Goal: Communication & Community: Share content

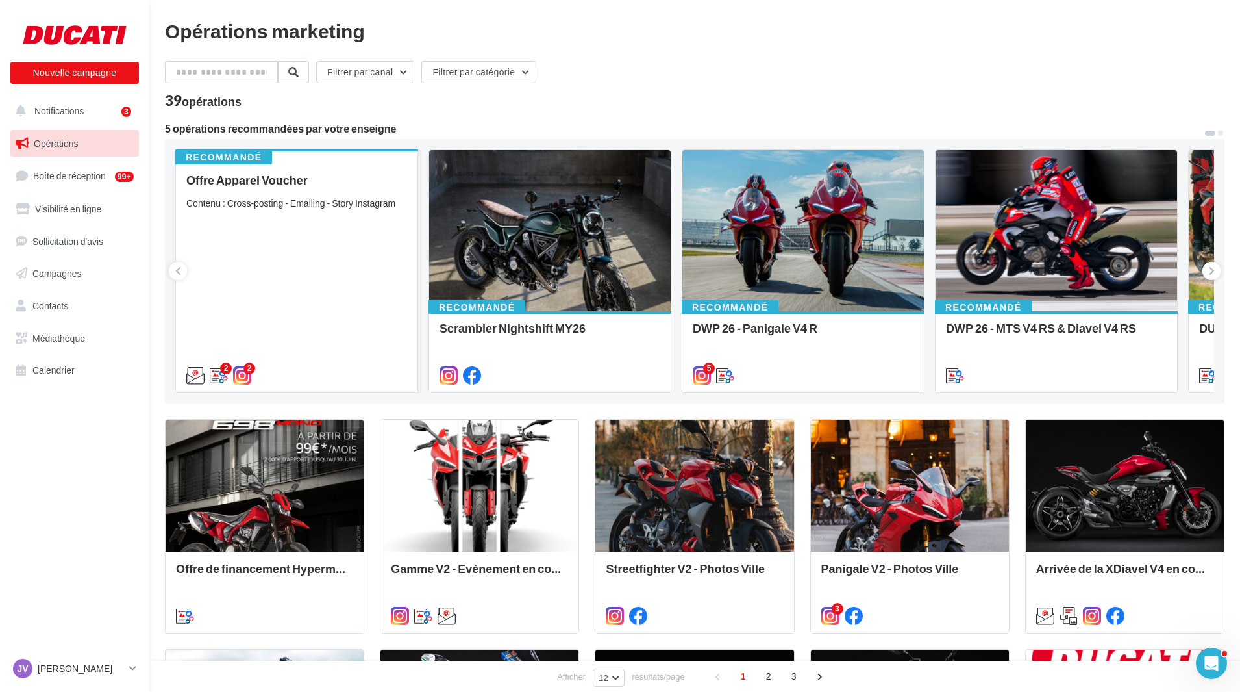
click at [309, 235] on div "Offre Apparel Voucher Contenu : Cross-posting - Emailing - Story Instagram" at bounding box center [296, 276] width 221 height 207
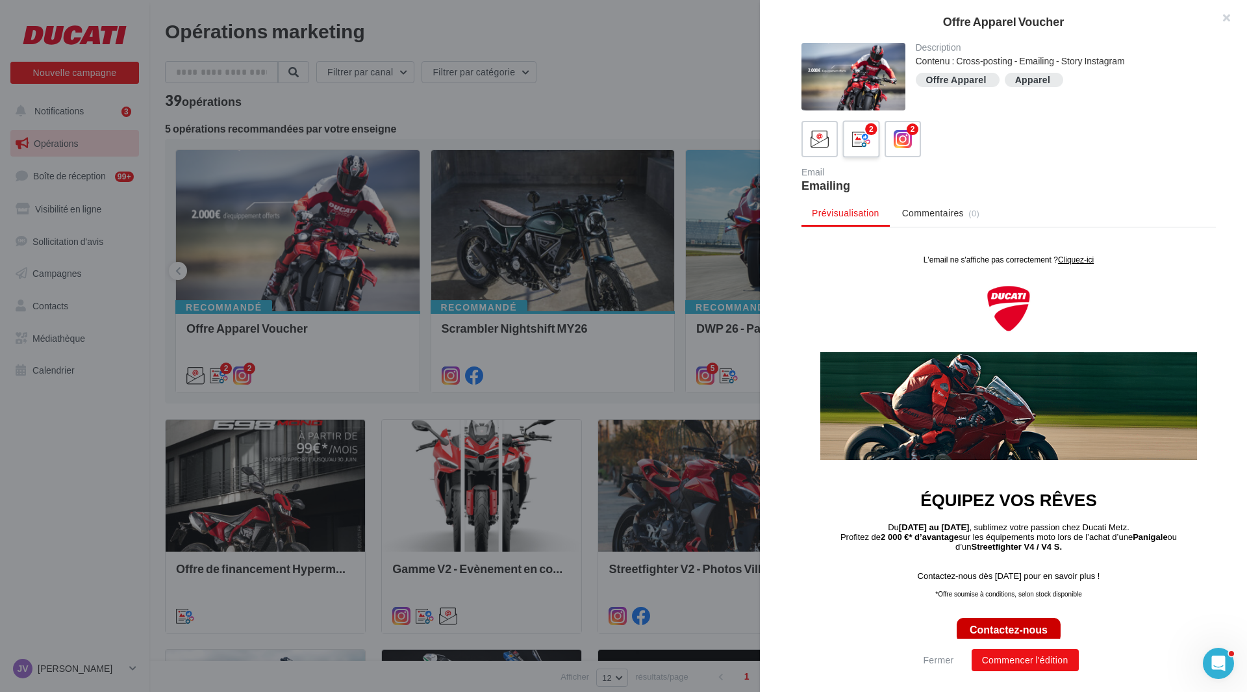
click at [862, 139] on icon at bounding box center [861, 139] width 19 height 19
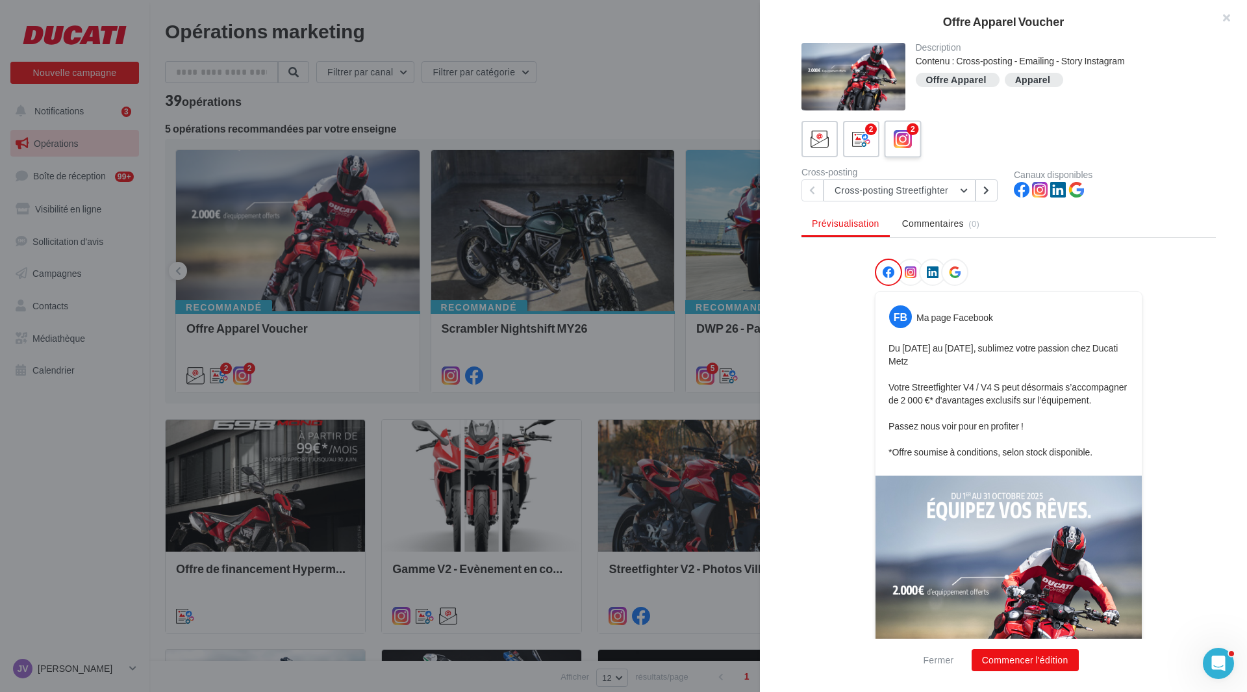
click at [909, 147] on icon at bounding box center [903, 139] width 19 height 19
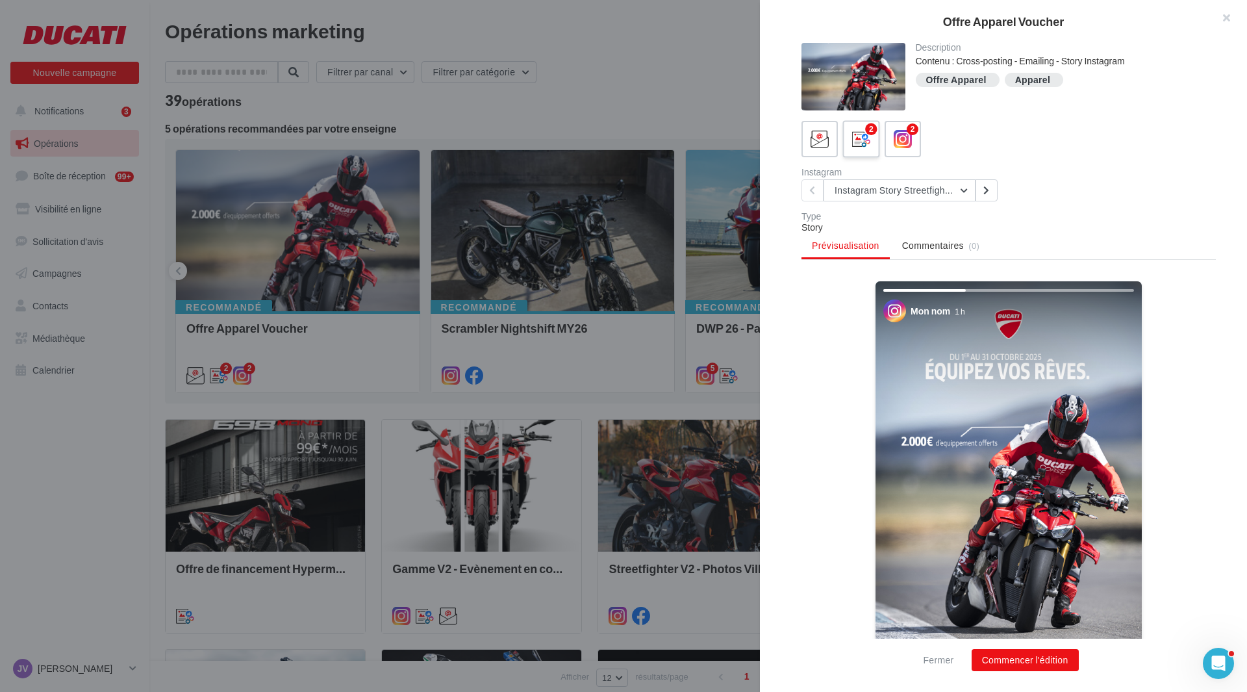
click at [861, 140] on icon at bounding box center [861, 139] width 19 height 19
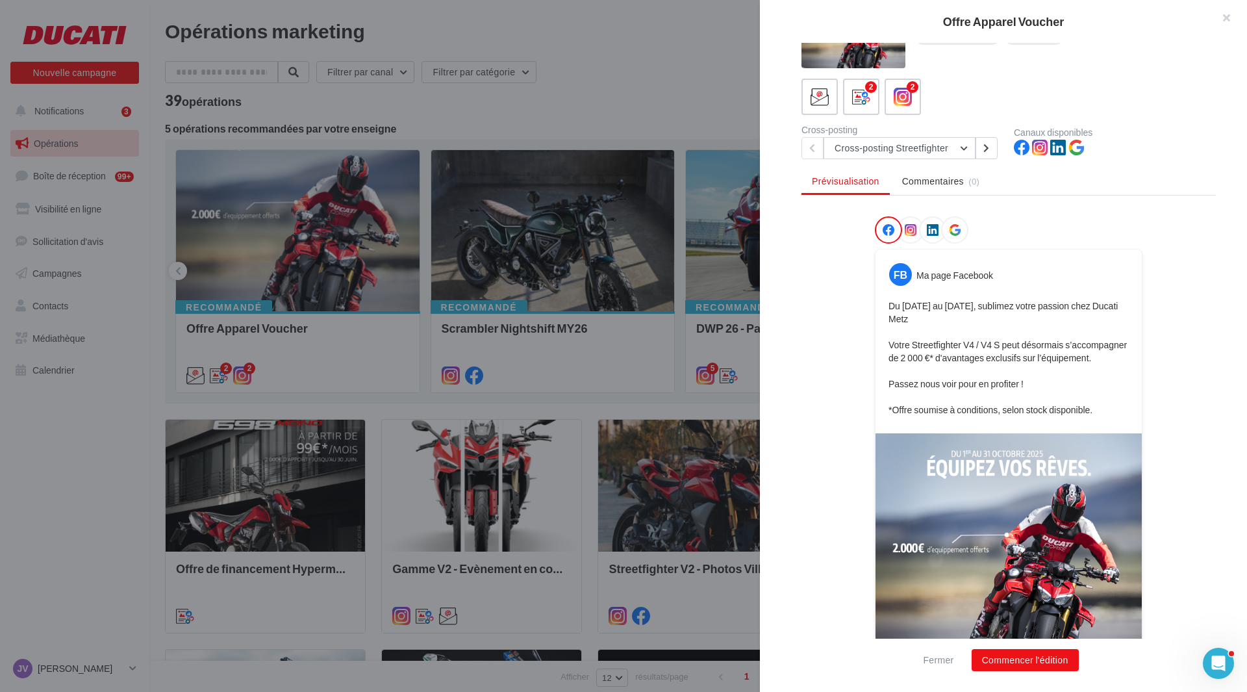
scroll to position [44, 0]
click at [962, 151] on button "Cross-posting Streetfighter" at bounding box center [899, 147] width 152 height 22
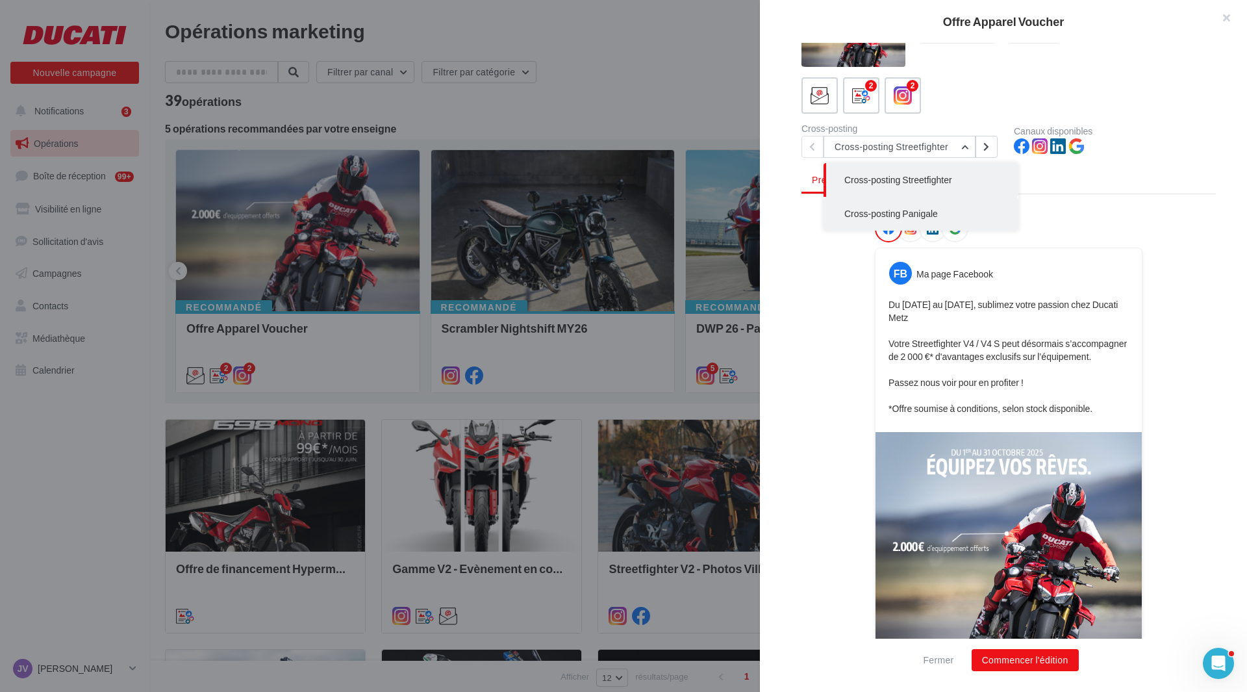
click at [916, 214] on span "Cross-posting Panigale" at bounding box center [891, 213] width 94 height 11
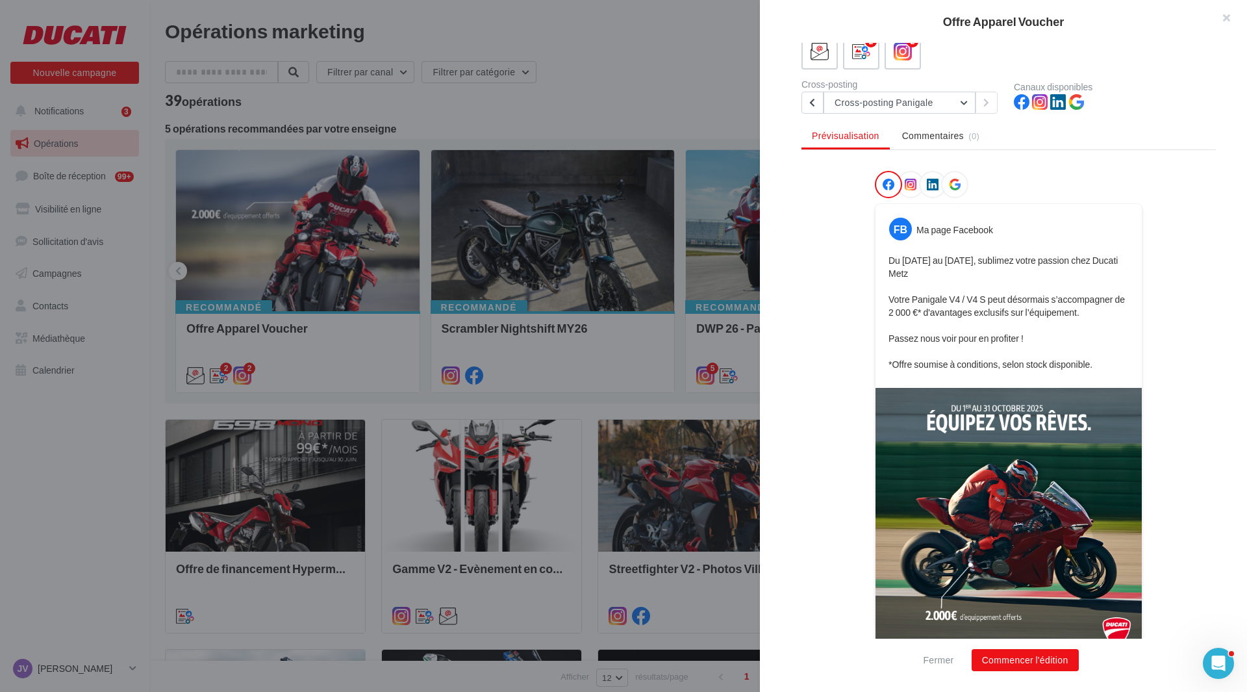
scroll to position [109, 0]
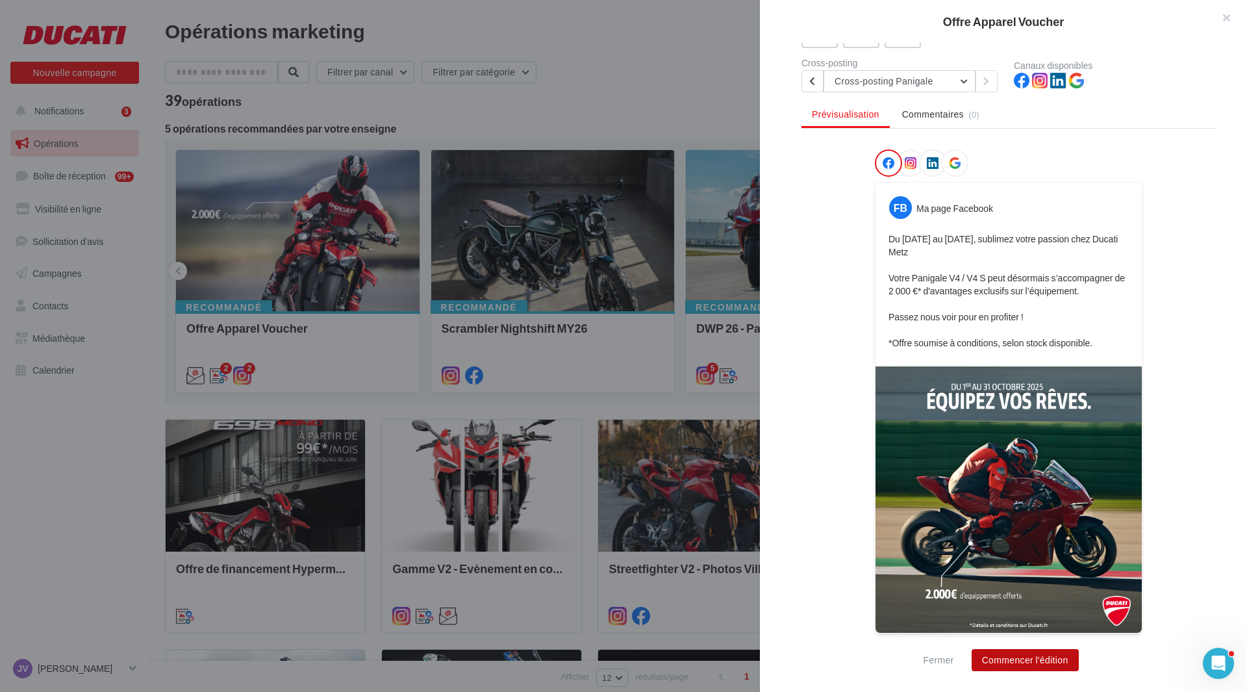
click at [1045, 659] on button "Commencer l'édition" at bounding box center [1025, 660] width 107 height 22
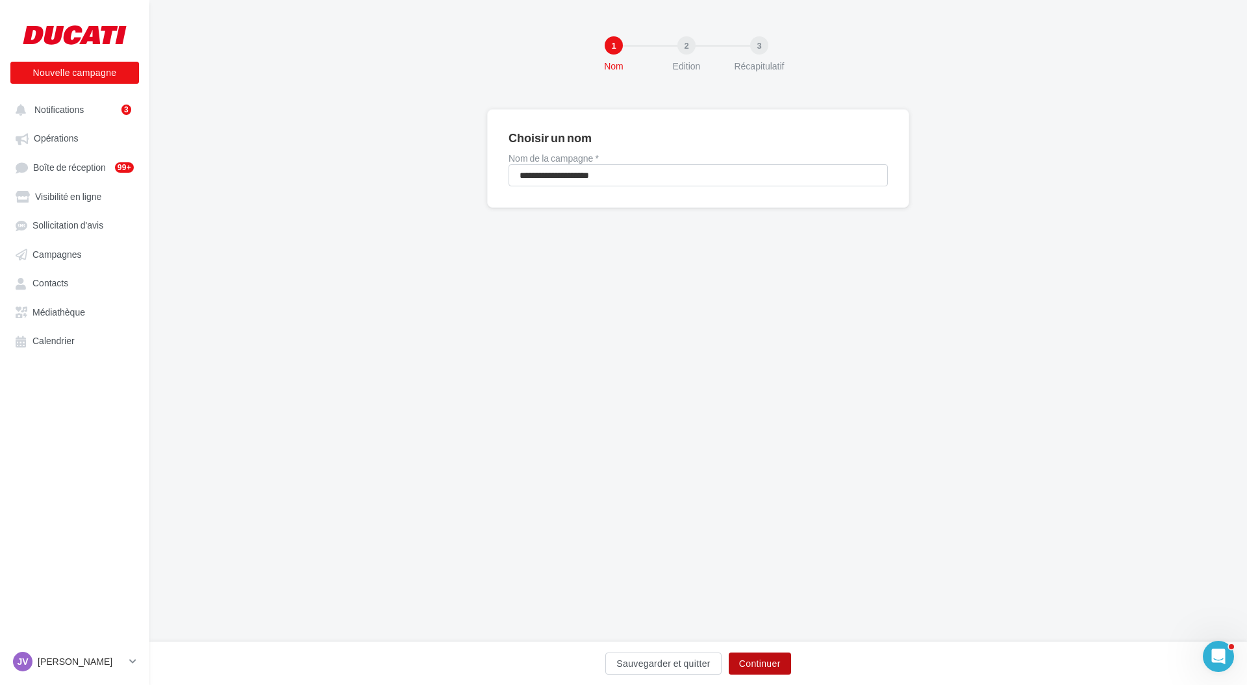
click at [753, 660] on button "Continuer" at bounding box center [760, 664] width 62 height 22
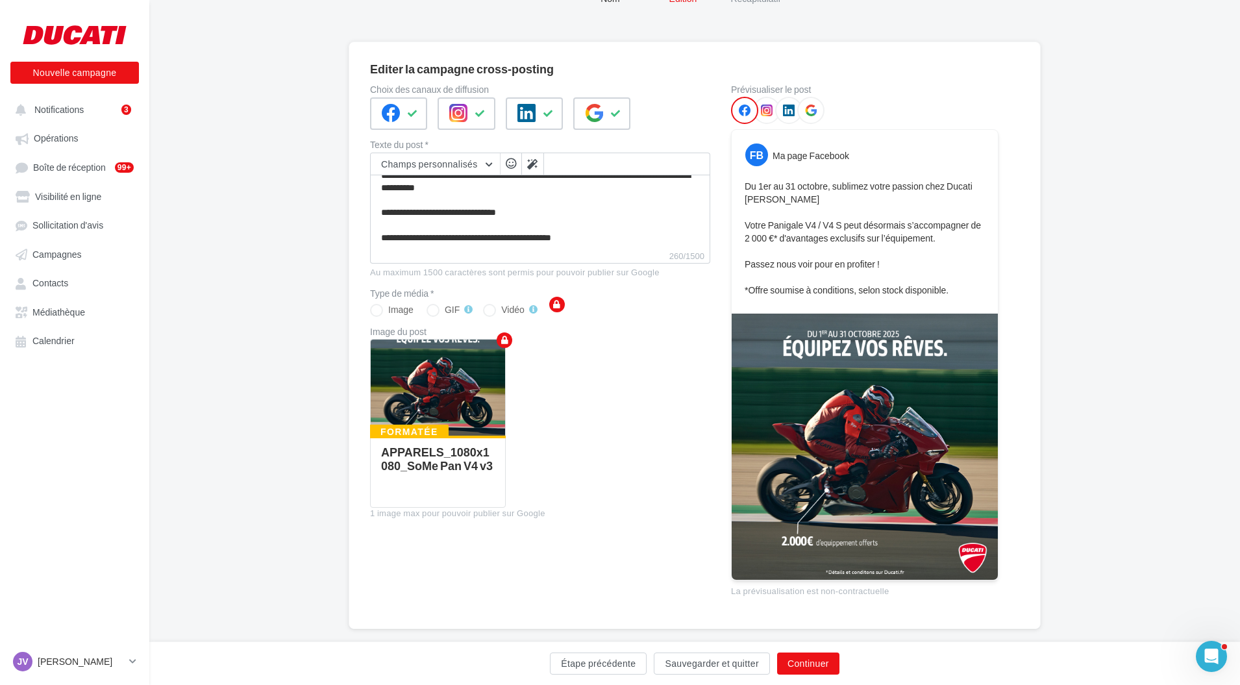
scroll to position [74, 0]
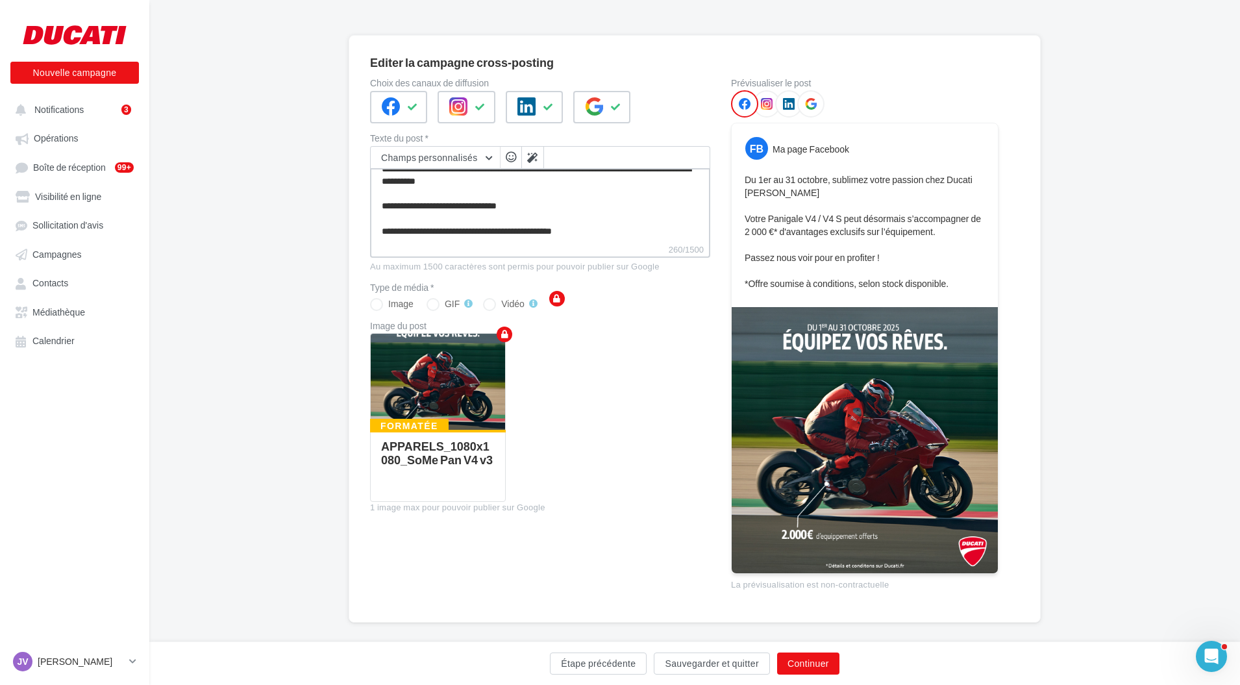
click at [607, 237] on textarea "**********" at bounding box center [540, 205] width 340 height 75
type textarea "**********"
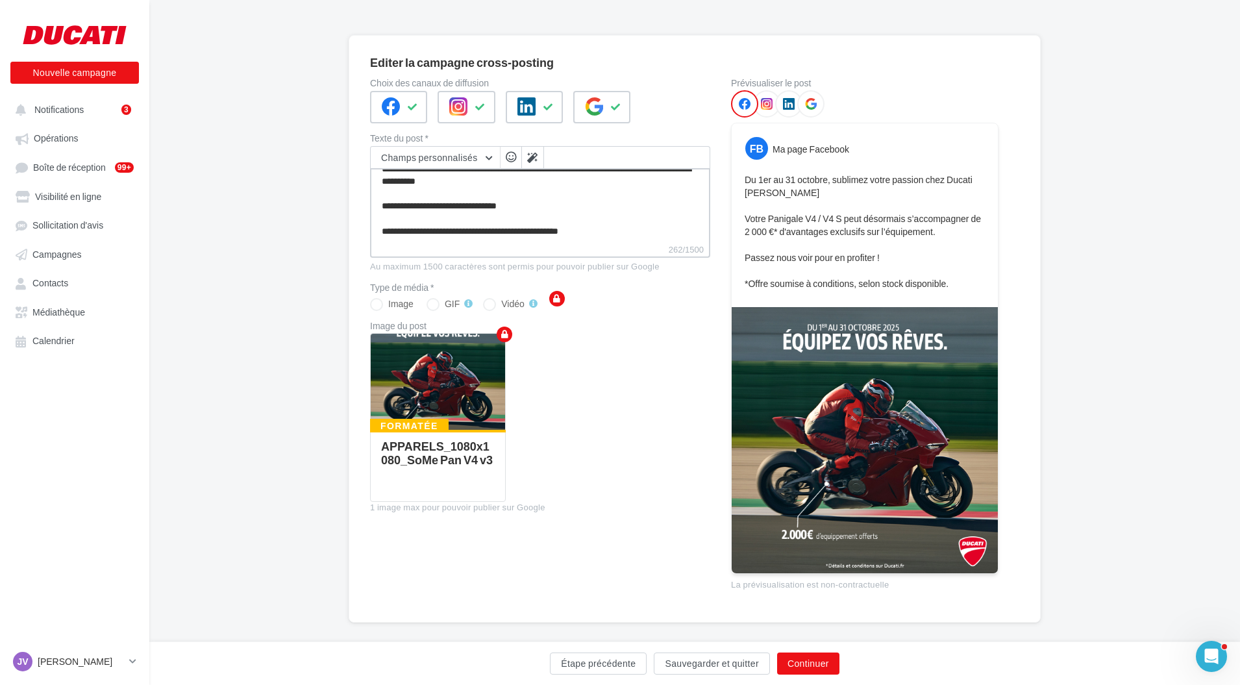
scroll to position [57, 0]
paste textarea "**********"
type textarea "**********"
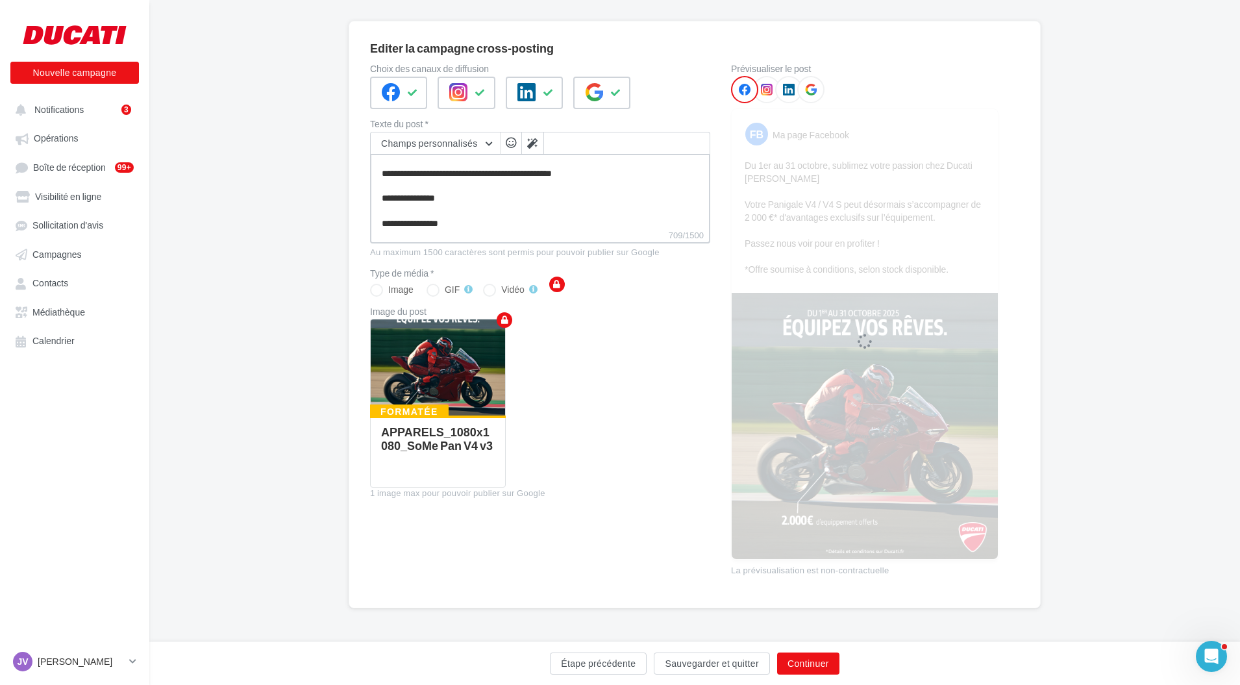
scroll to position [82, 0]
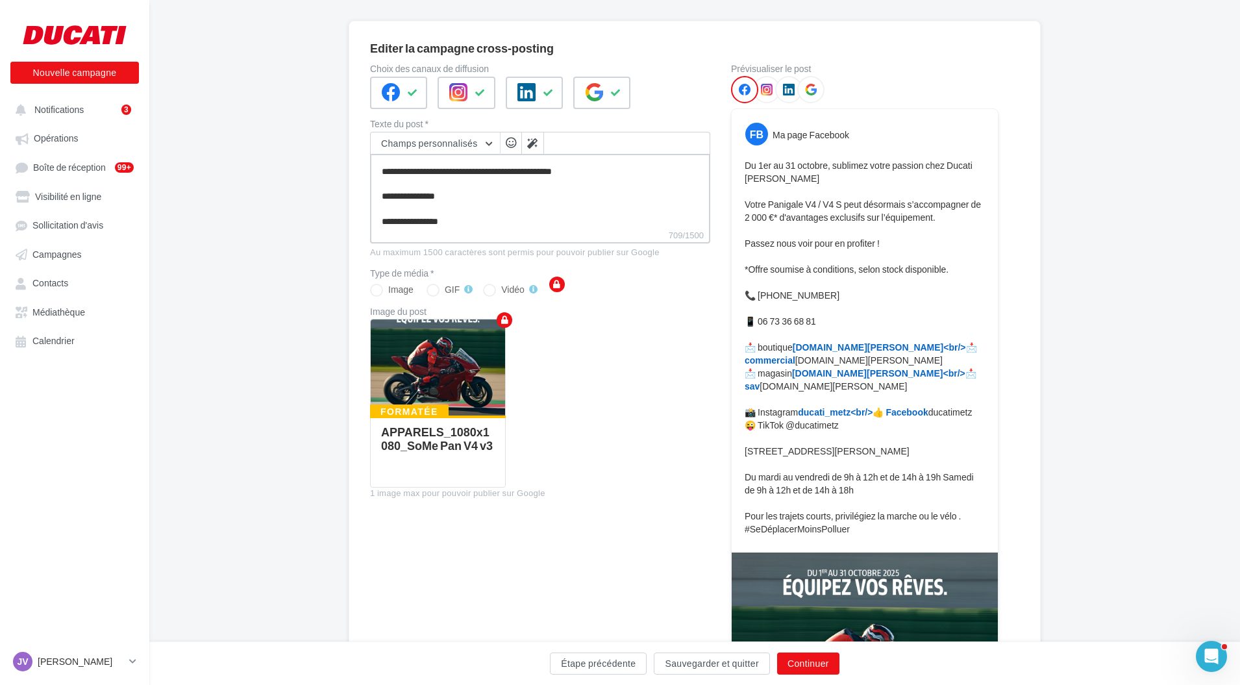
click at [381, 221] on textarea "**********" at bounding box center [540, 191] width 340 height 75
type textarea "**********"
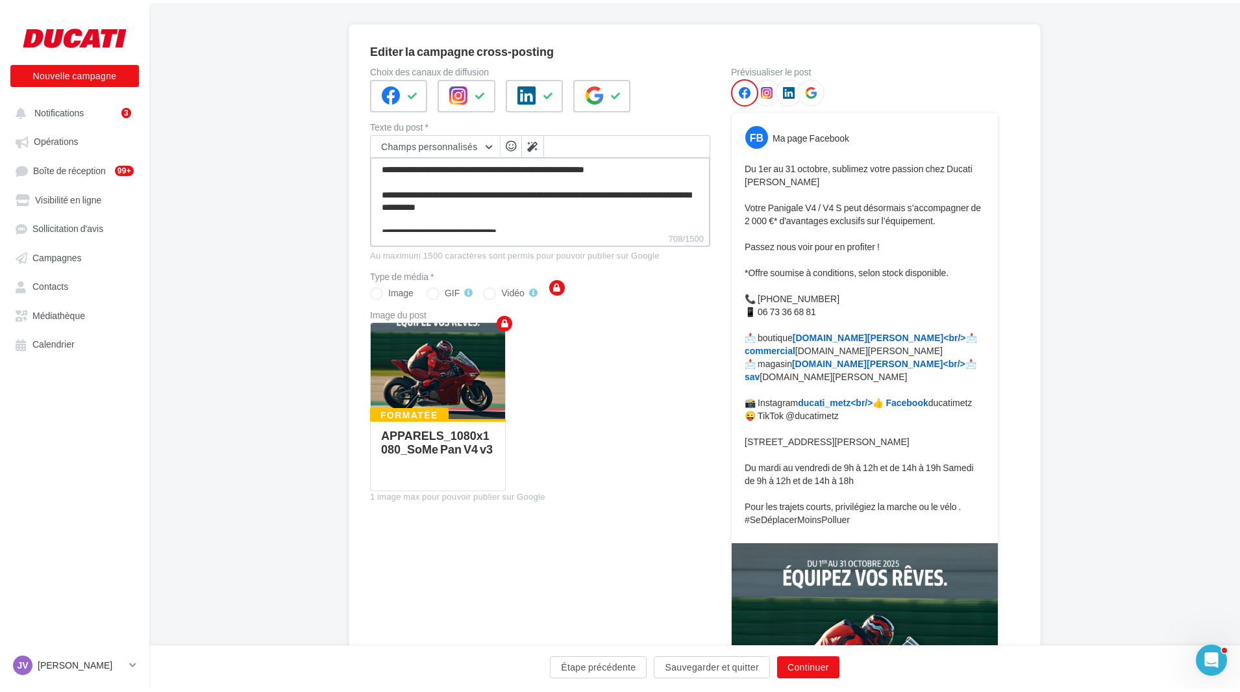
scroll to position [0, 0]
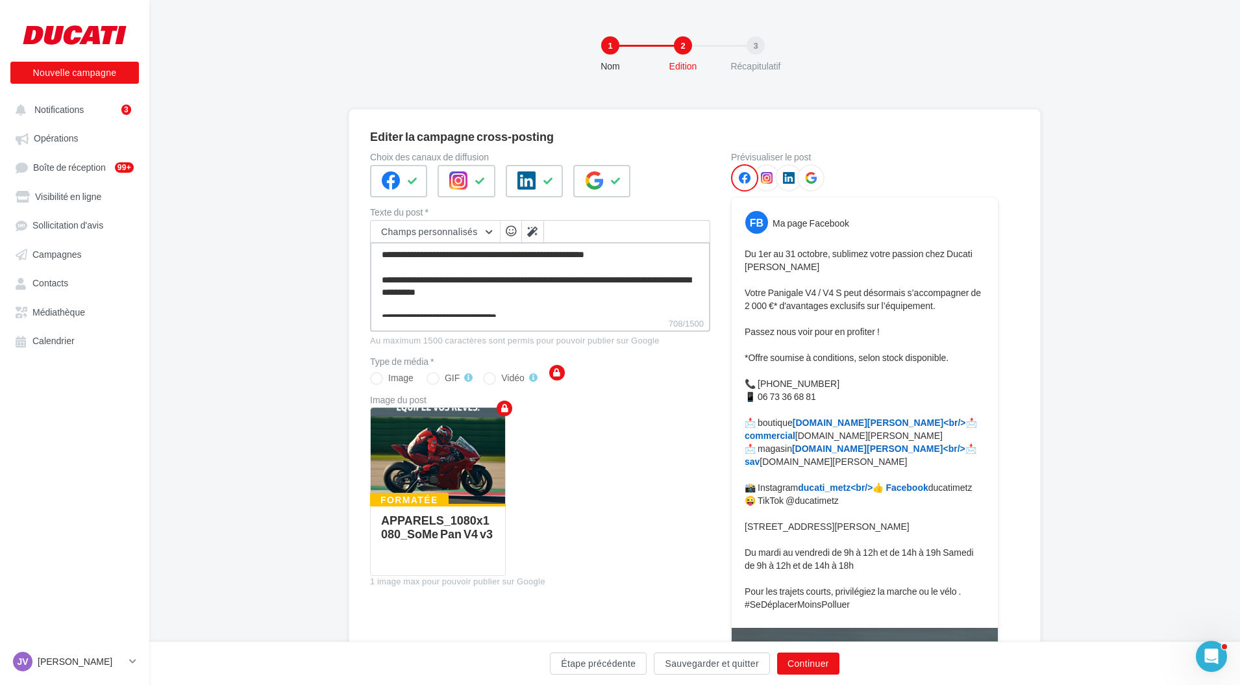
type textarea "**********"
click at [1075, 310] on div "Editer la campagne cross-posting Choix des canaux de diffusion Texte du post * …" at bounding box center [694, 547] width 1091 height 876
click at [820, 655] on button "Continuer" at bounding box center [808, 664] width 62 height 22
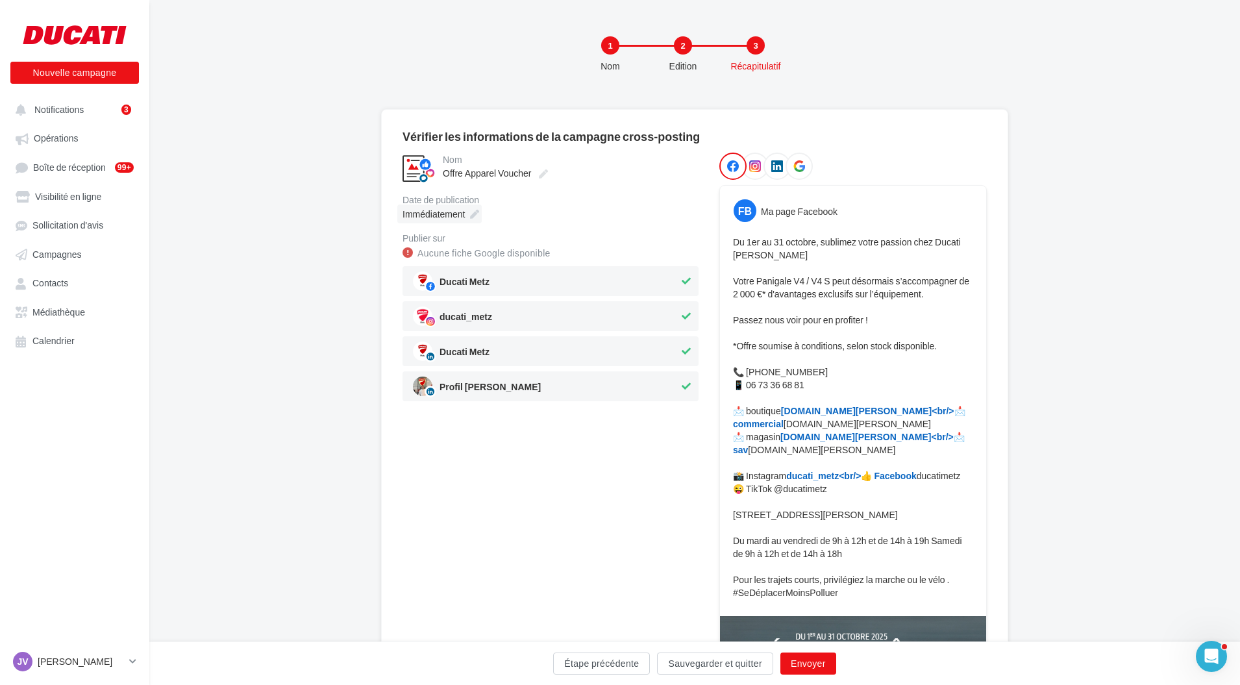
click at [447, 212] on span "Immédiatement" at bounding box center [434, 213] width 62 height 11
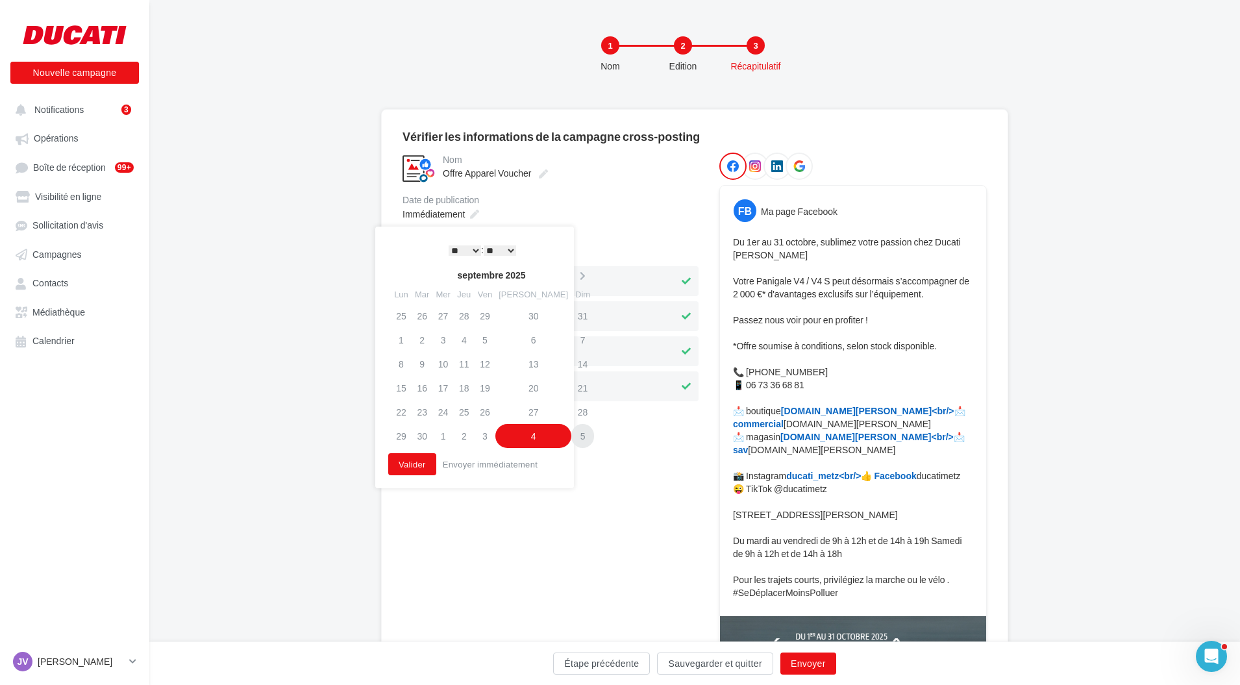
click at [571, 430] on td "5" at bounding box center [582, 436] width 23 height 24
click at [472, 252] on select "* * * * * * * * * * ** ** ** ** ** ** ** ** ** ** ** ** ** **" at bounding box center [465, 250] width 32 height 10
click at [405, 458] on button "Valider" at bounding box center [412, 464] width 48 height 22
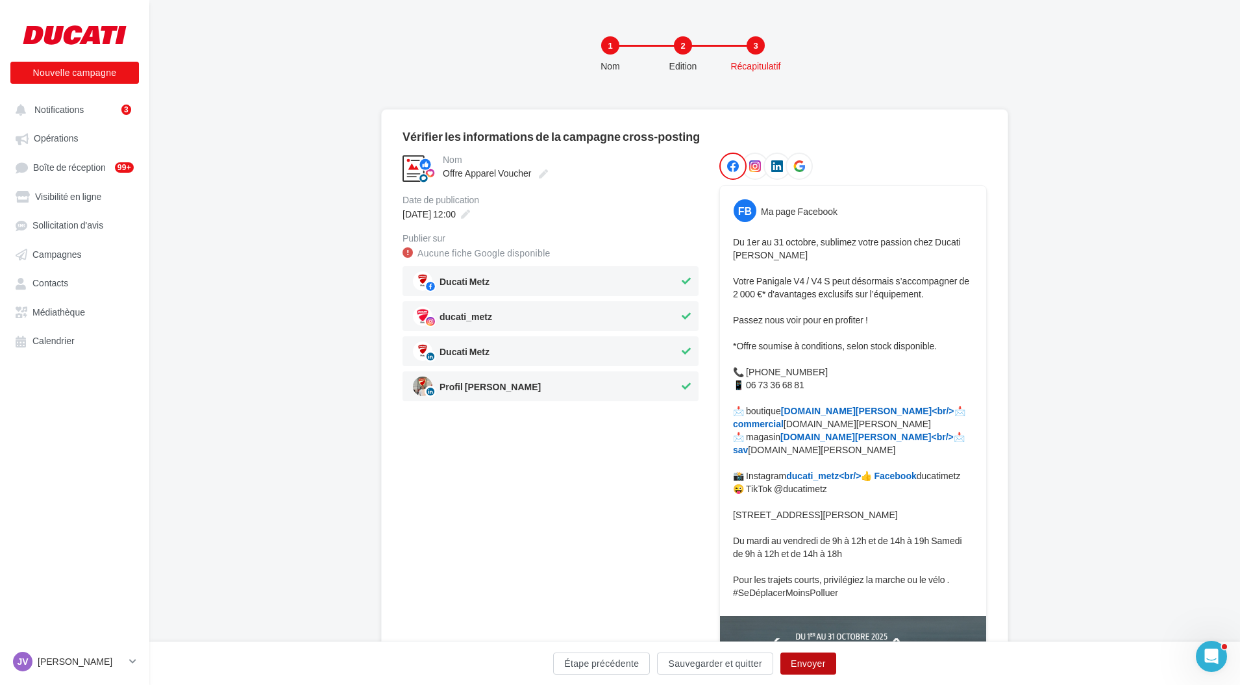
click at [808, 665] on button "Envoyer" at bounding box center [809, 664] width 56 height 22
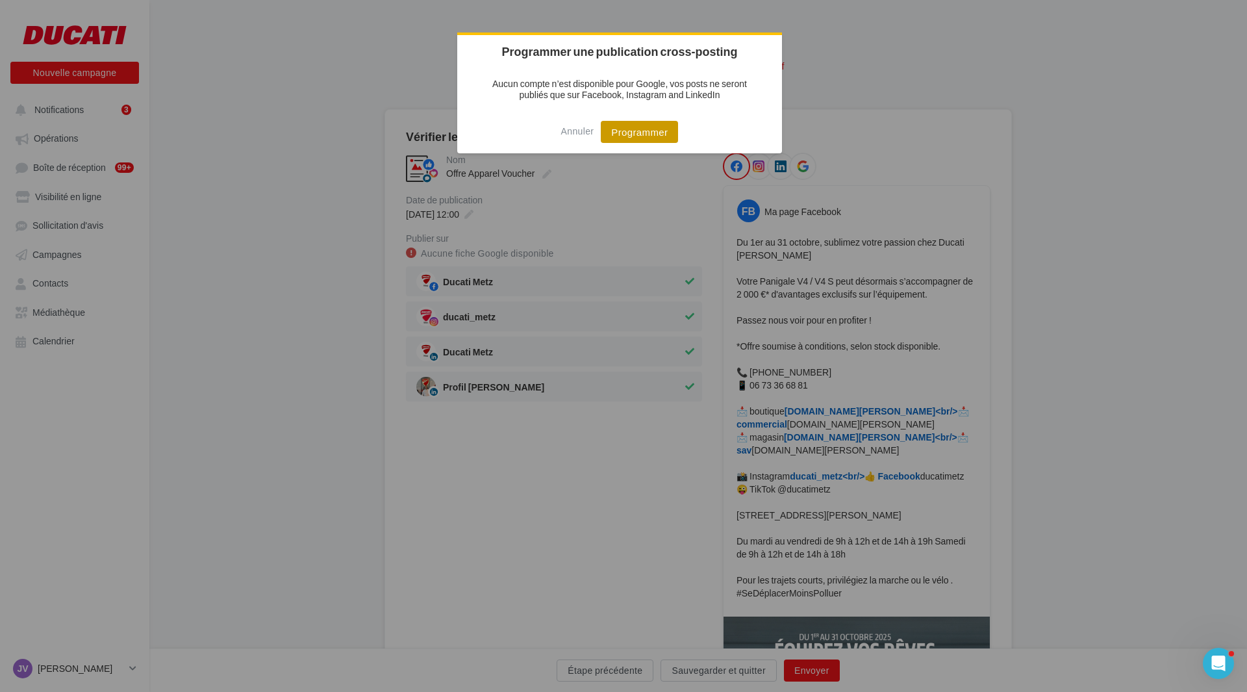
click at [655, 132] on button "Programmer" at bounding box center [639, 132] width 77 height 22
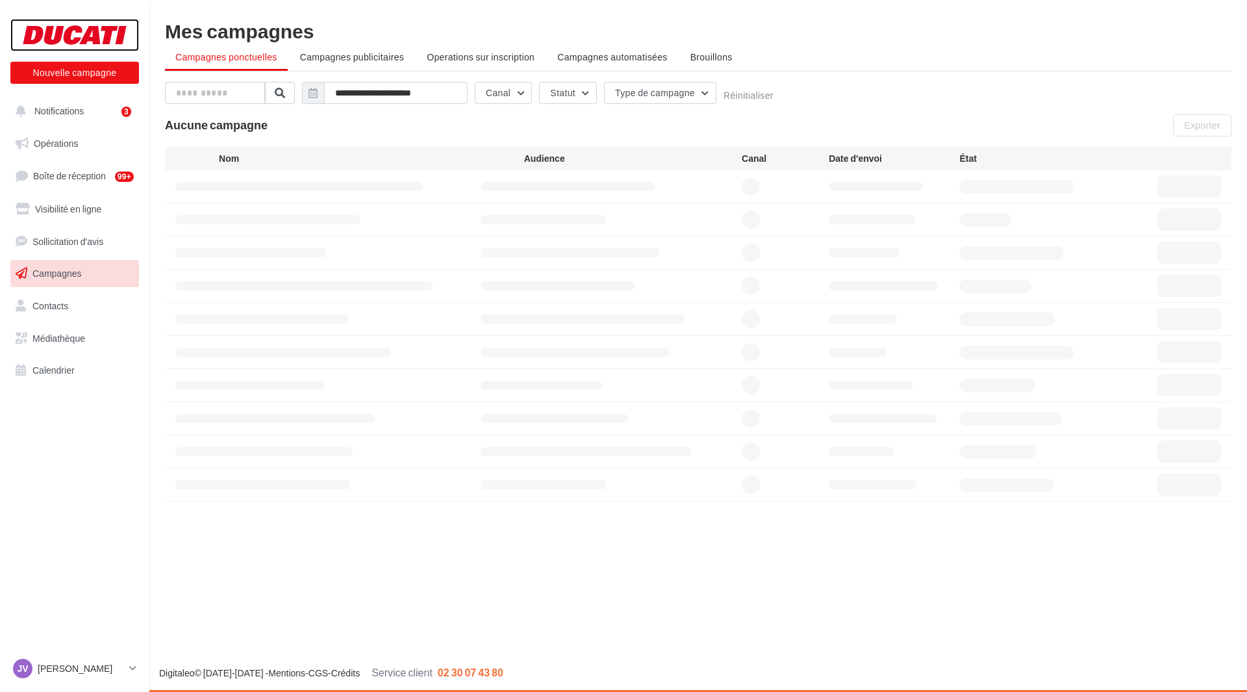
click at [73, 29] on div at bounding box center [75, 35] width 104 height 32
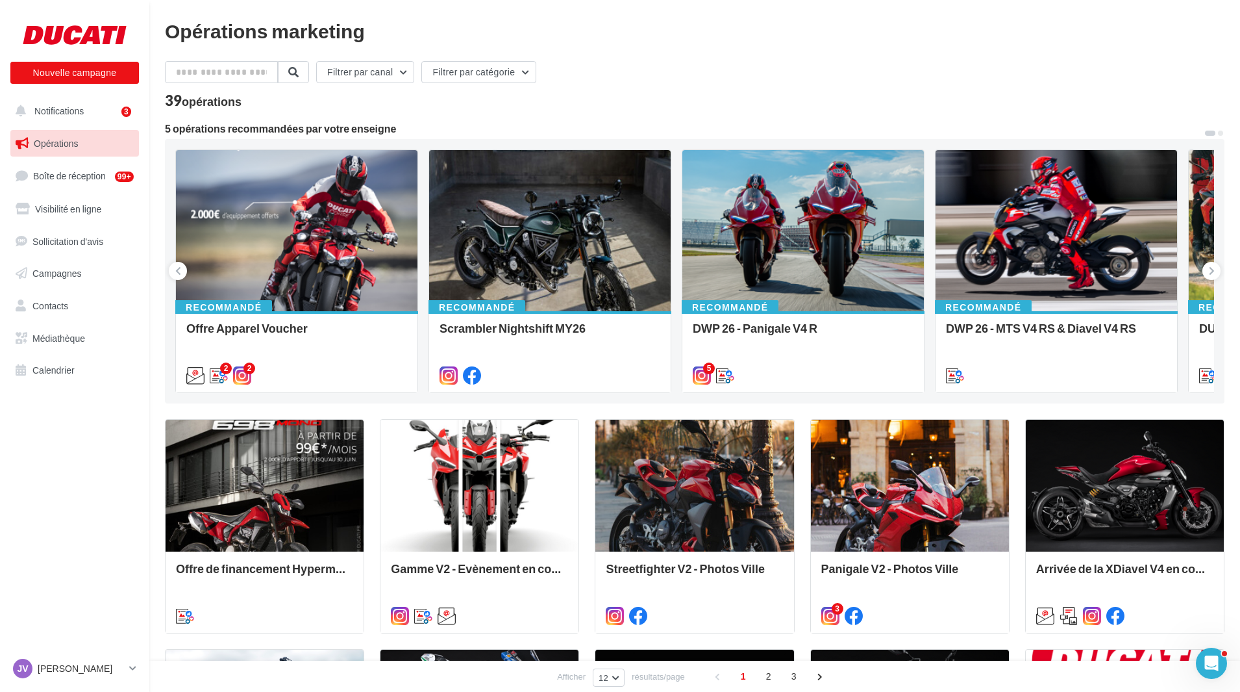
click at [616, 33] on div "Opérations marketing" at bounding box center [695, 30] width 1060 height 19
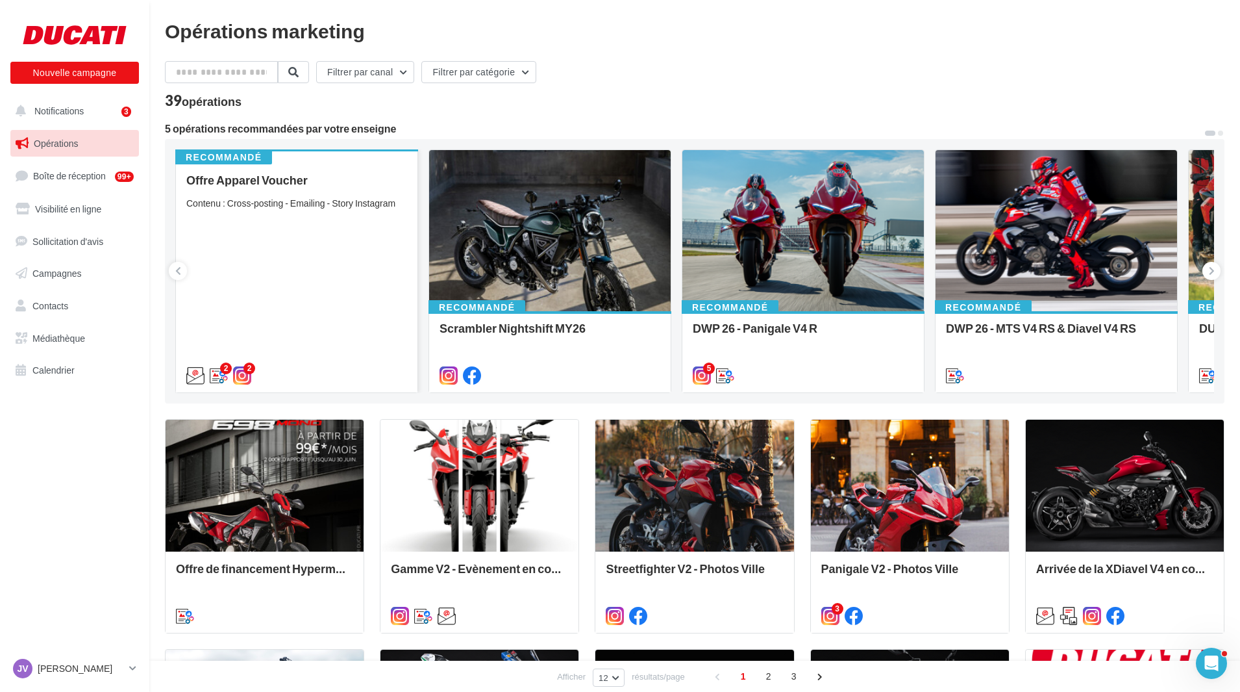
click at [347, 229] on div "Offre Apparel Voucher Contenu : Cross-posting - Emailing - Story Instagram" at bounding box center [296, 276] width 221 height 207
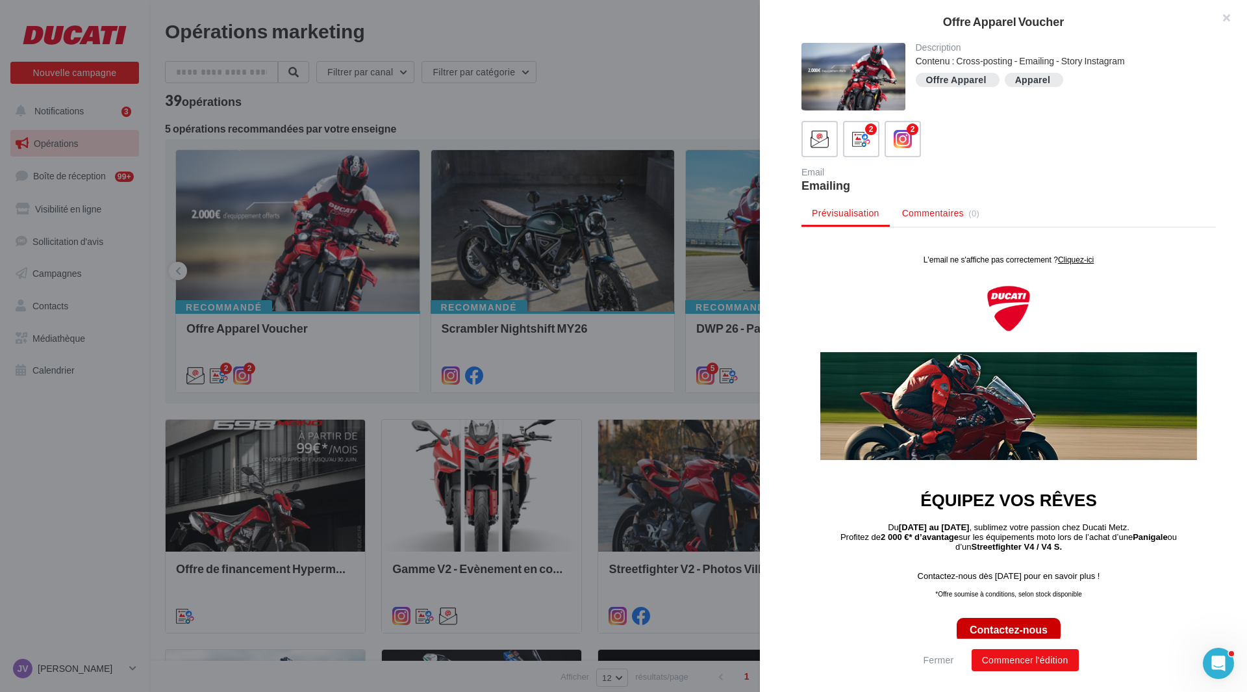
click at [898, 215] on li "Commentaires (0)" at bounding box center [941, 212] width 98 height 23
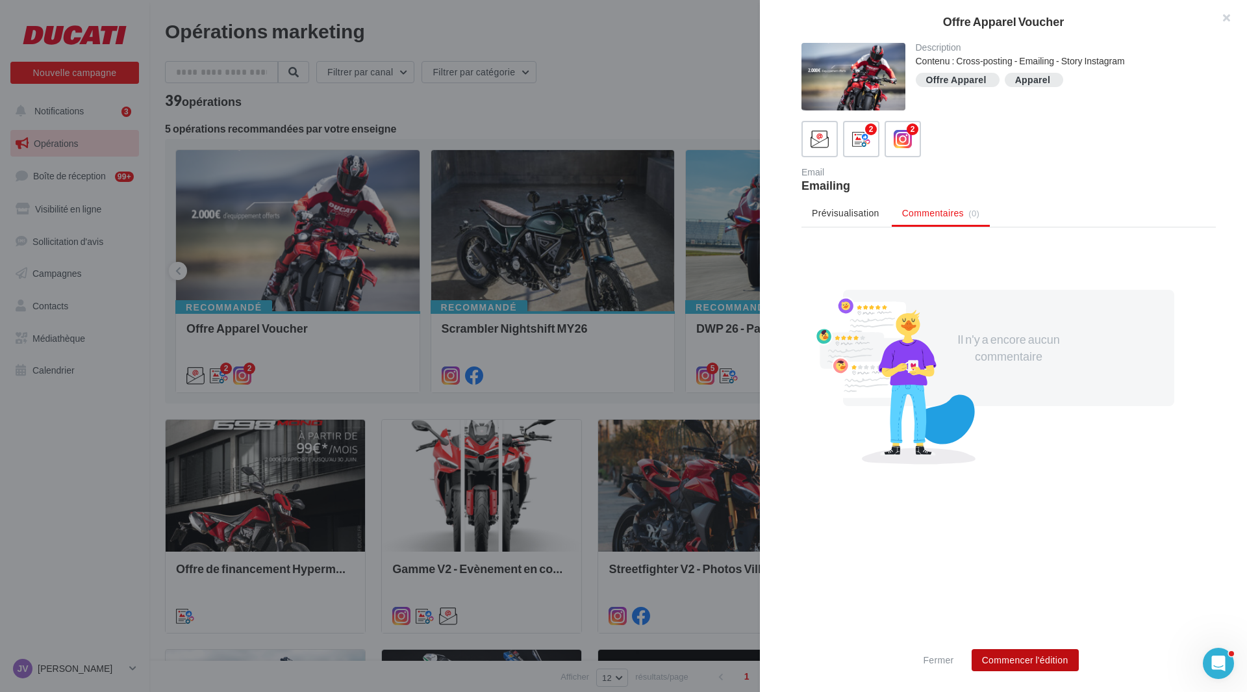
click at [1019, 649] on button "Commencer l'édition" at bounding box center [1025, 660] width 107 height 22
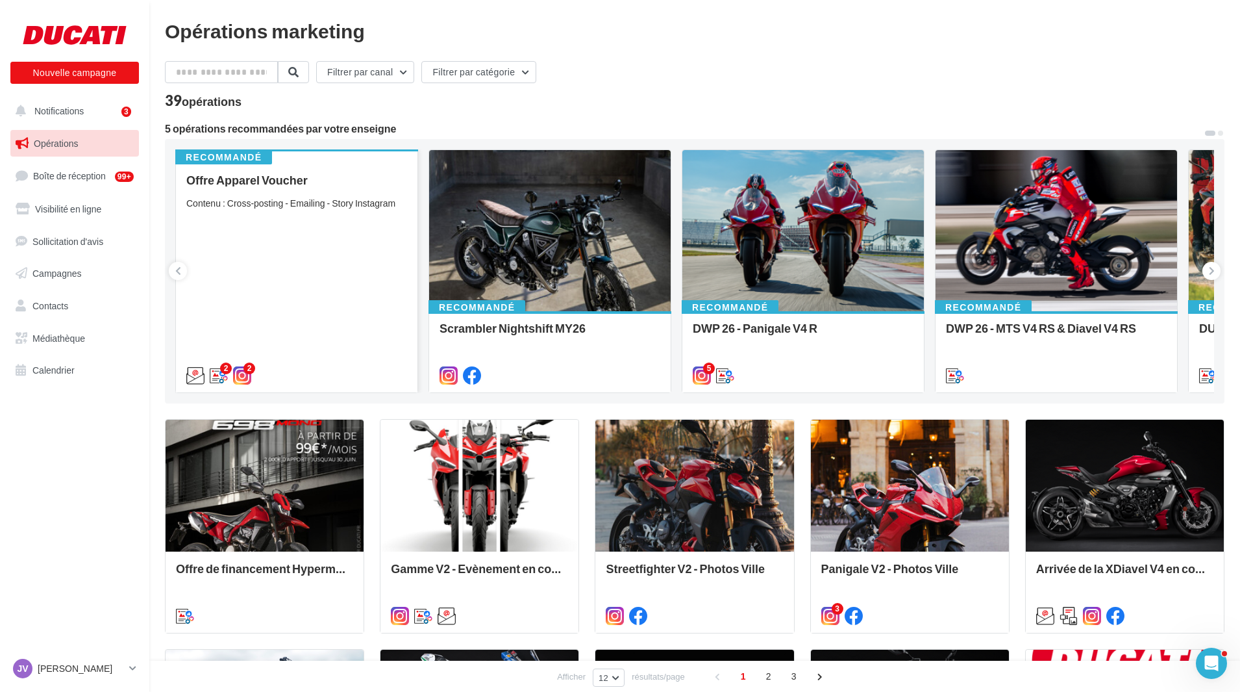
click at [383, 213] on div "Offre Apparel Voucher Contenu : Cross-posting - Emailing - Story Instagram" at bounding box center [296, 276] width 221 height 207
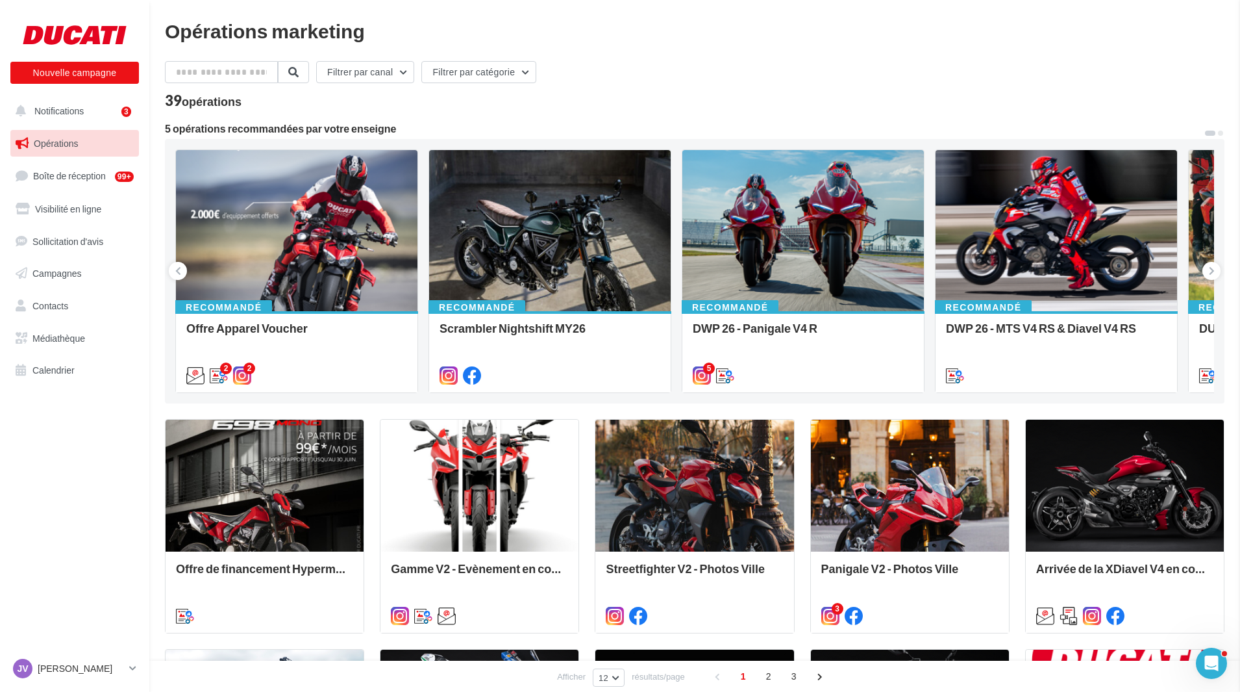
click at [720, 92] on div "Opérations marketing Filtrer par canal Filtrer par catégorie 39 opérations 5 op…" at bounding box center [695, 578] width 1060 height 1114
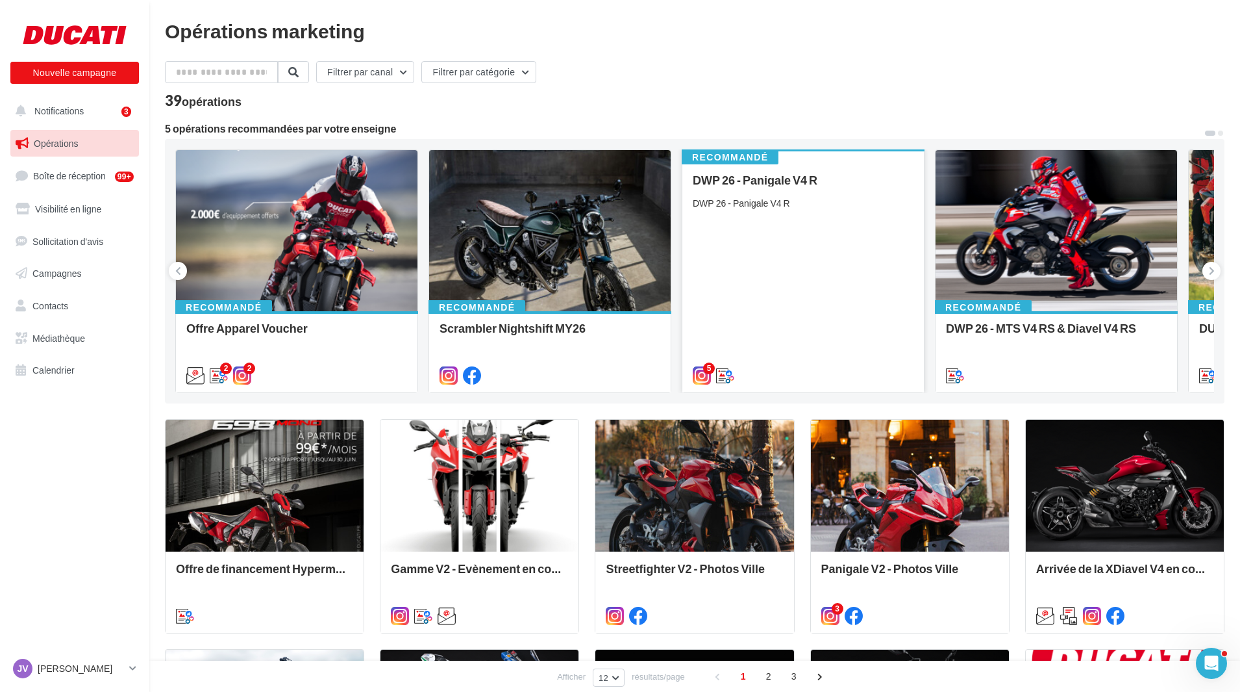
click at [801, 208] on div "DWP 26 - Panigale V4 R" at bounding box center [803, 203] width 221 height 13
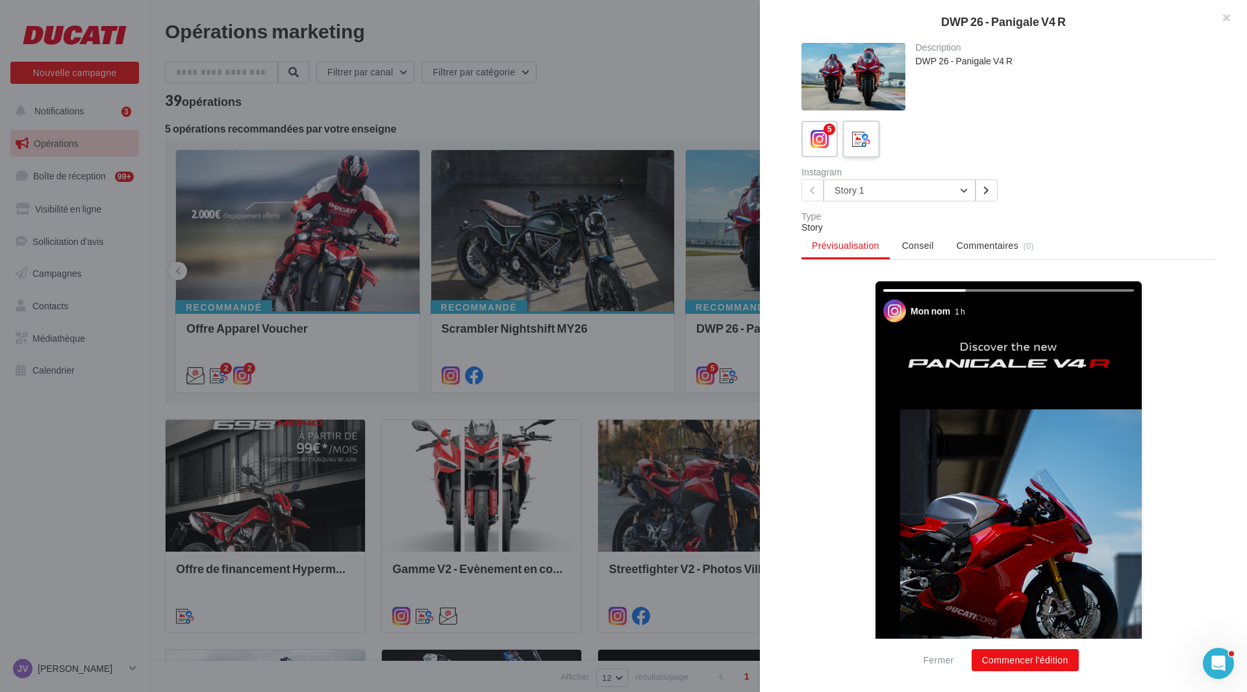
click at [870, 143] on icon at bounding box center [861, 139] width 19 height 19
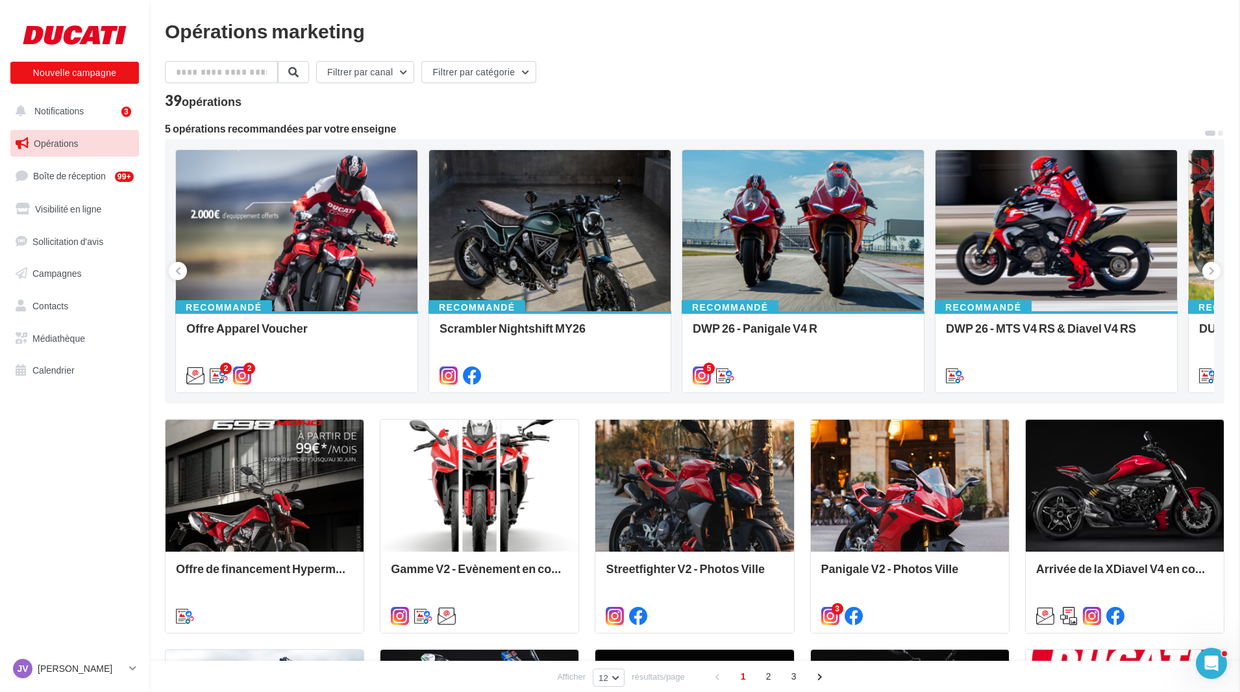
click at [290, 245] on div "Opérations marketing Filtrer par canal Filtrer par catégorie 39 opérations 5 op…" at bounding box center [695, 578] width 1060 height 1114
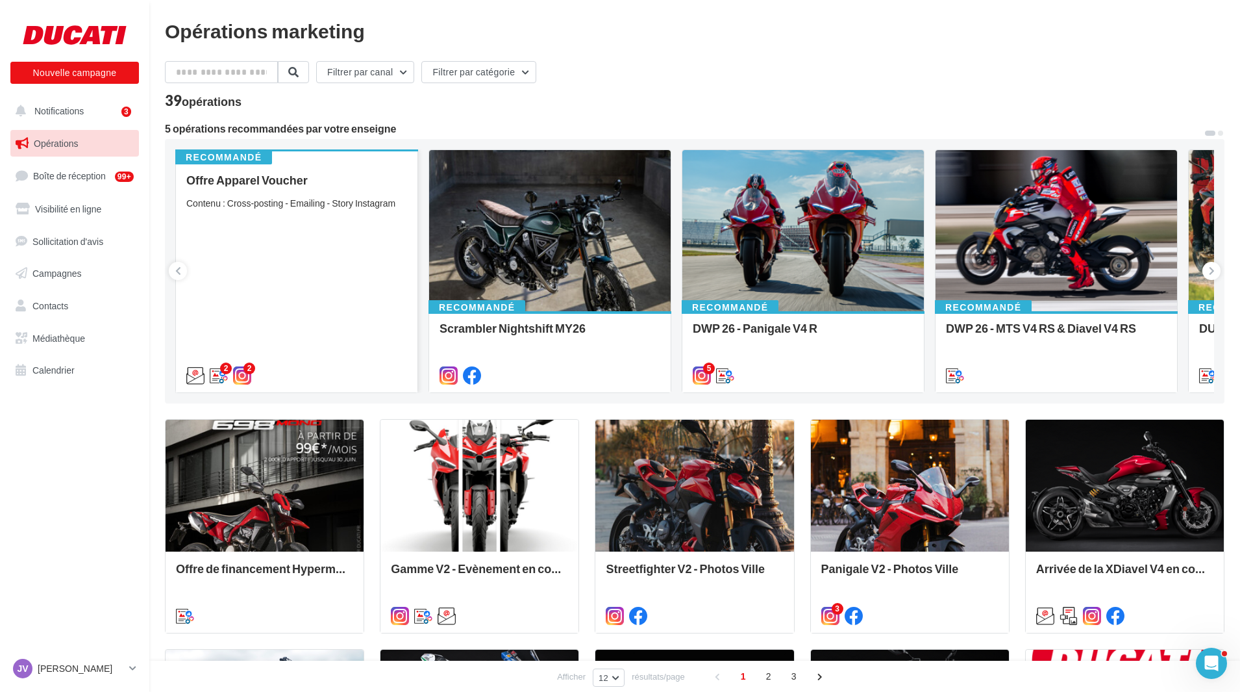
click at [352, 221] on div "Offre Apparel Voucher Contenu : Cross-posting - Emailing - Story Instagram" at bounding box center [296, 276] width 221 height 207
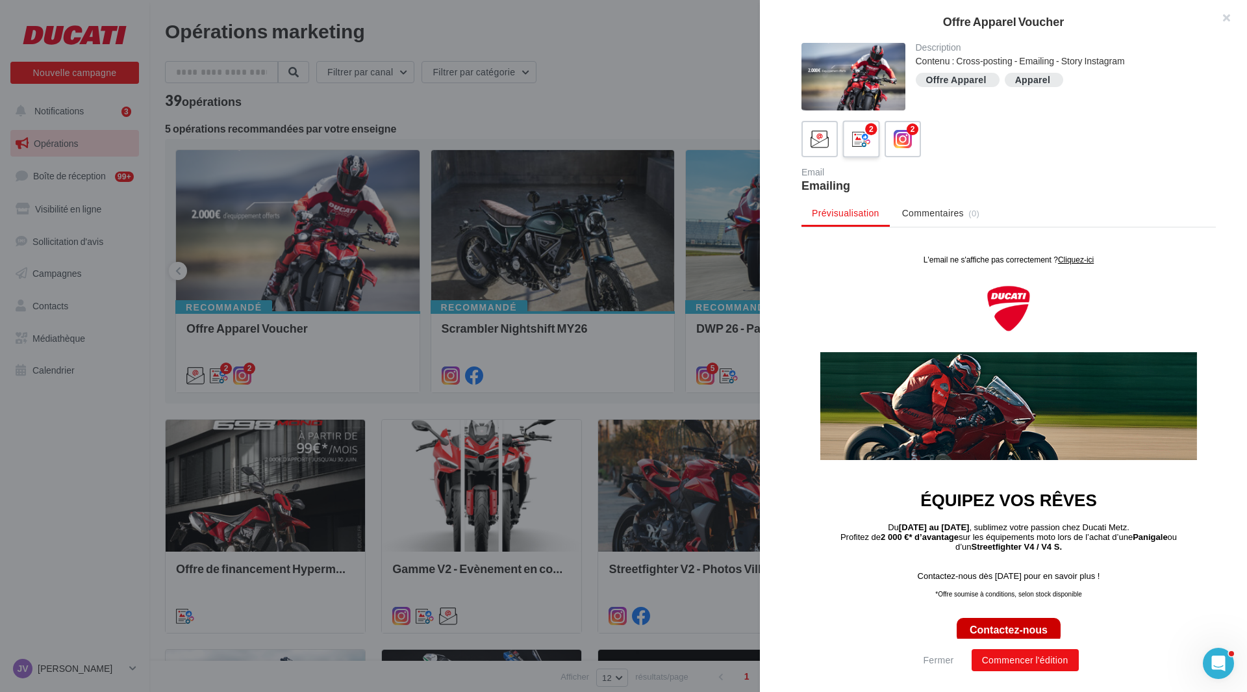
click at [855, 146] on icon at bounding box center [861, 139] width 19 height 19
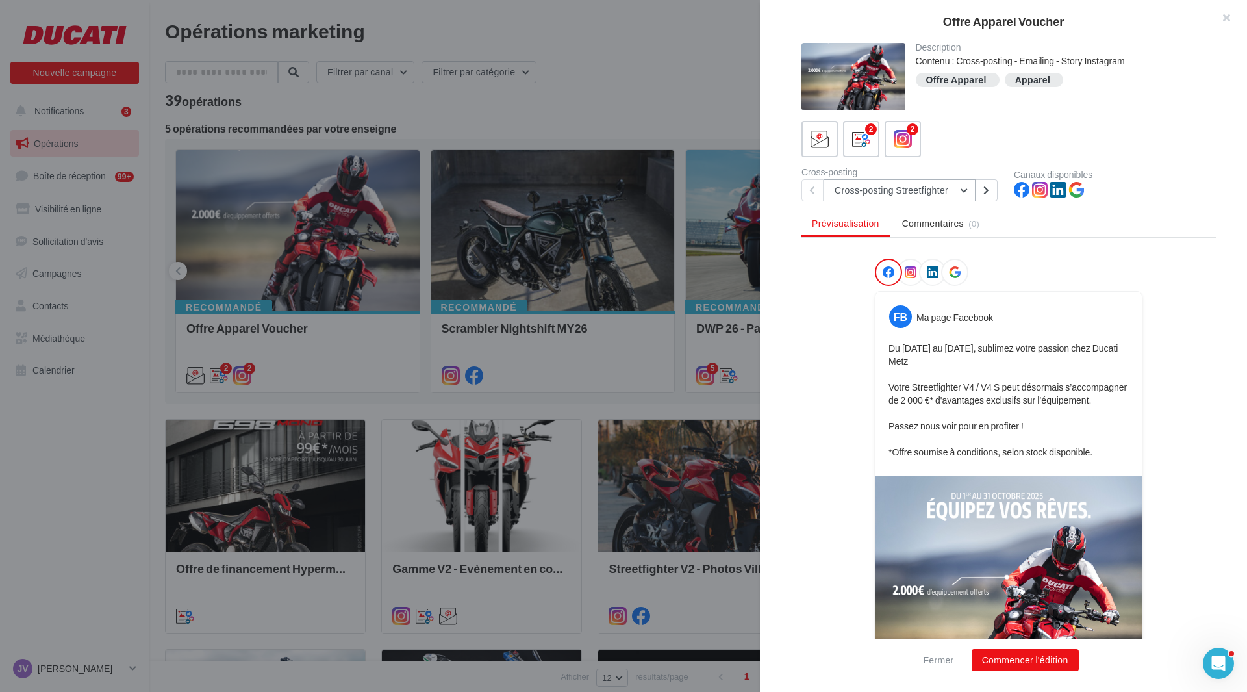
click at [949, 193] on button "Cross-posting Streetfighter" at bounding box center [899, 190] width 152 height 22
